Goal: Use online tool/utility: Use online tool/utility

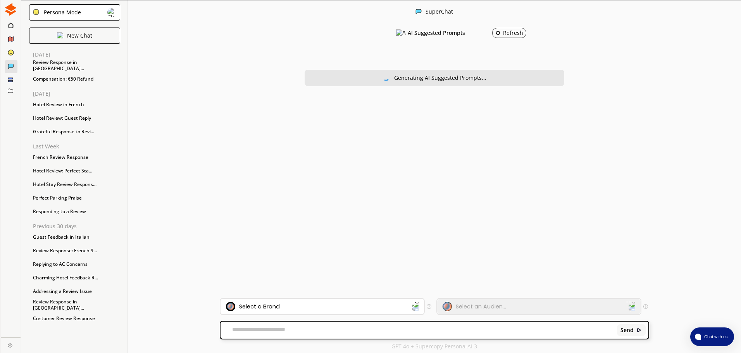
click at [266, 323] on div "Send" at bounding box center [434, 330] width 427 height 17
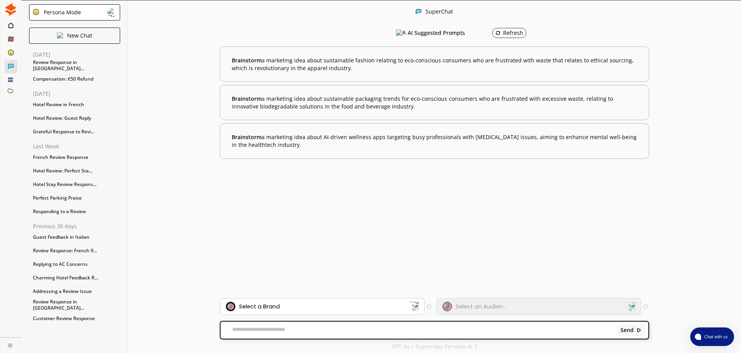
click at [265, 327] on textarea at bounding box center [418, 330] width 394 height 8
paste textarea "**********"
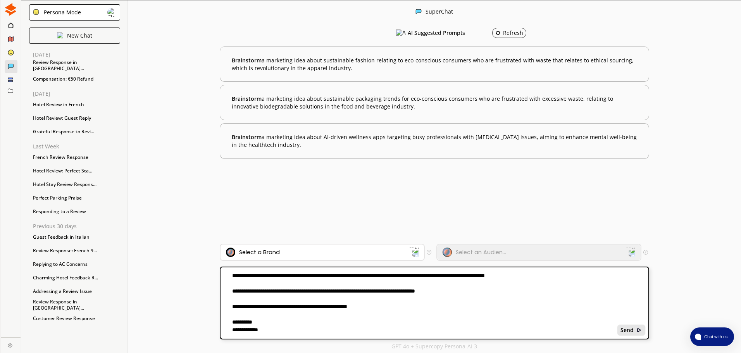
type textarea "**********"
click at [624, 330] on b "Send" at bounding box center [626, 330] width 13 height 6
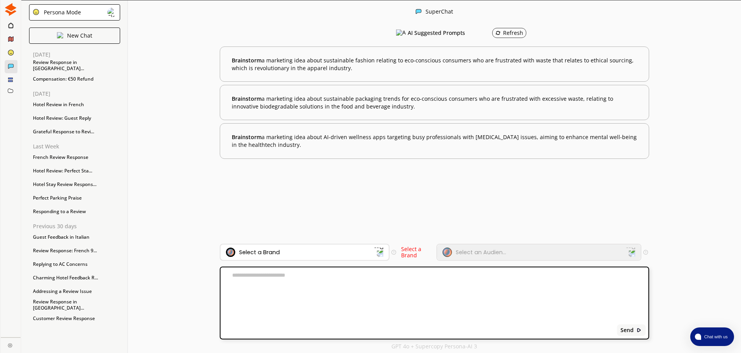
click at [367, 253] on div "Select a Brand" at bounding box center [300, 252] width 148 height 9
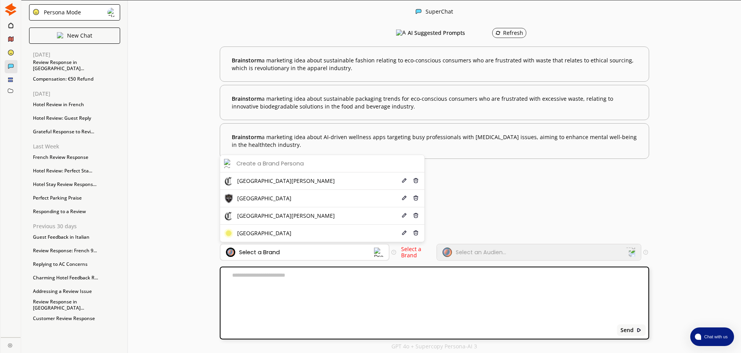
click at [367, 253] on div "Select a Brand" at bounding box center [300, 252] width 148 height 9
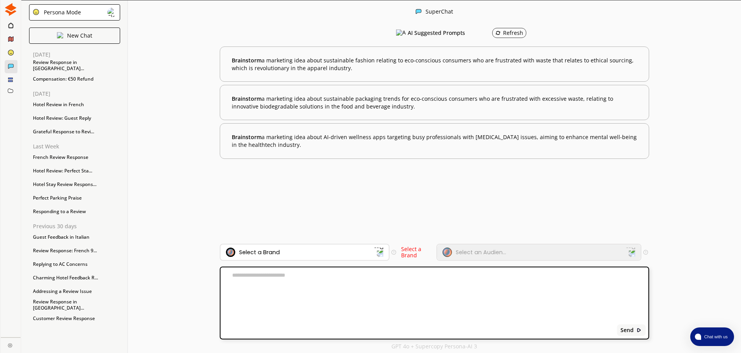
drag, startPoint x: 390, startPoint y: 304, endPoint x: 388, endPoint y: 293, distance: 10.8
click at [390, 303] on textarea at bounding box center [418, 303] width 394 height 62
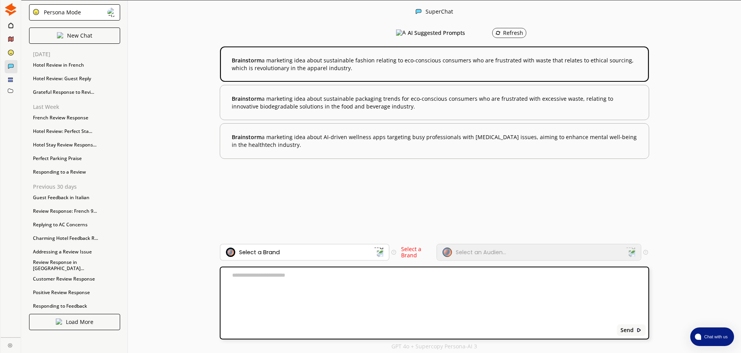
click at [330, 64] on b "Brainstorm a marketing idea about sustainable fashion relating to eco-conscious…" at bounding box center [434, 64] width 405 height 15
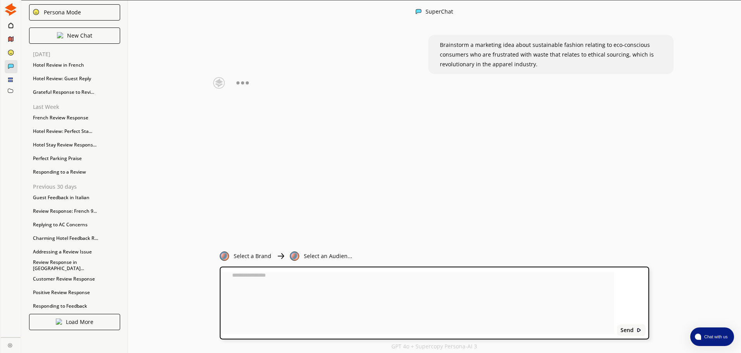
scroll to position [0, 0]
click at [309, 89] on div "Brainstorm a marketing idea about sustainable fashion relating to eco-conscious…" at bounding box center [434, 135] width 613 height 217
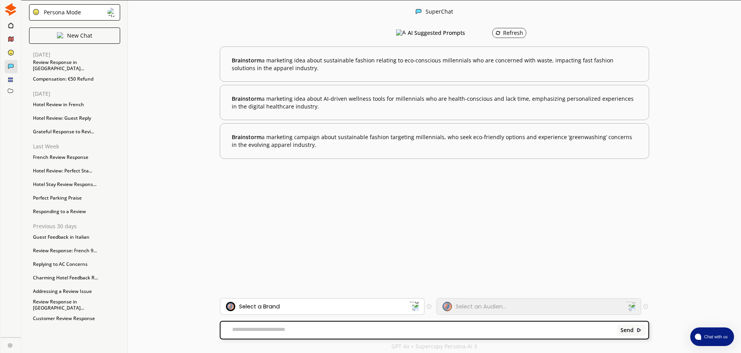
click at [245, 327] on textarea at bounding box center [418, 330] width 394 height 8
click at [267, 307] on div "Select a Brand" at bounding box center [259, 306] width 41 height 6
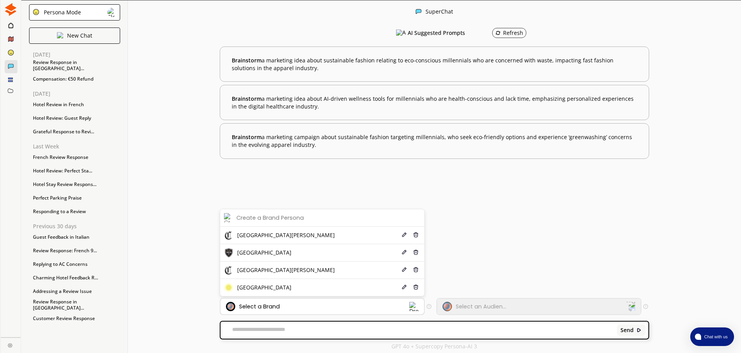
click at [267, 307] on div "Select a Brand" at bounding box center [259, 306] width 41 height 6
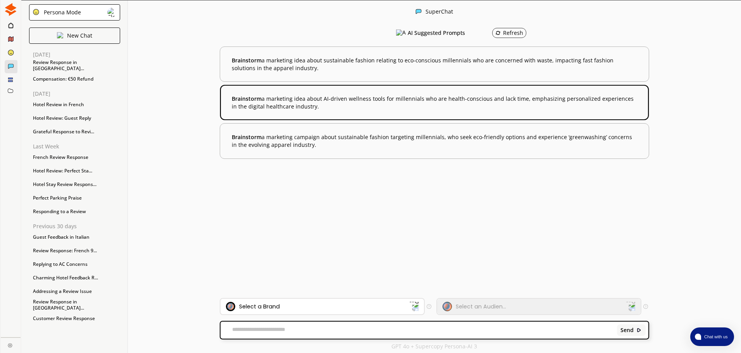
click at [272, 103] on b "Brainstorm a marketing idea about AI-driven wellness tools for millennials who …" at bounding box center [434, 102] width 405 height 15
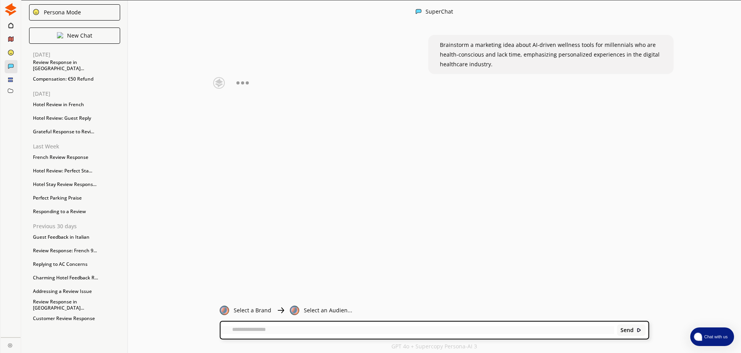
click at [710, 339] on span "Chat with us" at bounding box center [715, 337] width 28 height 6
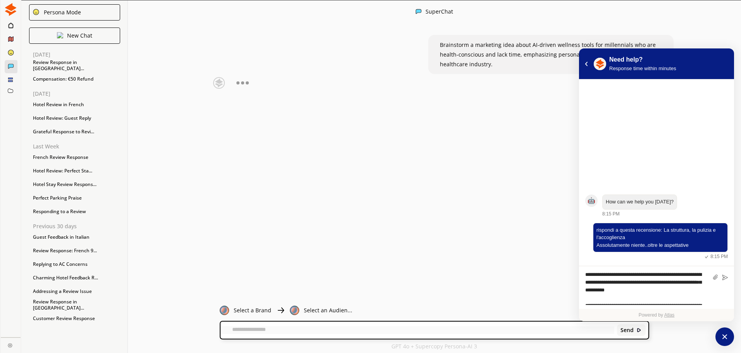
scroll to position [58, 0]
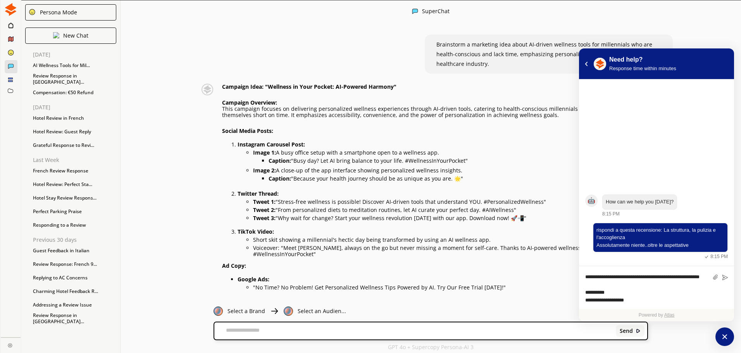
type textarea "**********"
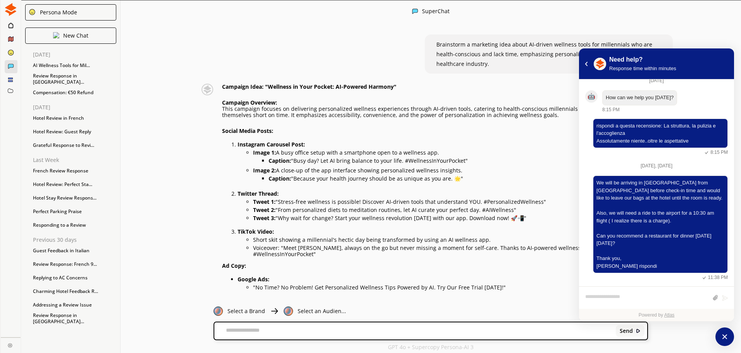
scroll to position [9, 0]
click at [617, 295] on textarea "atlas-composer" at bounding box center [646, 298] width 123 height 10
